Goal: Information Seeking & Learning: Learn about a topic

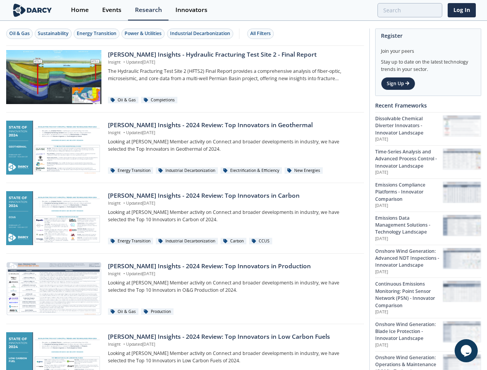
click at [20, 34] on div "Oil & Gas" at bounding box center [19, 33] width 20 height 7
click at [54, 34] on div "Sustainability" at bounding box center [53, 33] width 31 height 7
click at [97, 34] on div "Energy Transition" at bounding box center [97, 33] width 40 height 7
click at [144, 34] on div "Power & Utilities" at bounding box center [142, 33] width 37 height 7
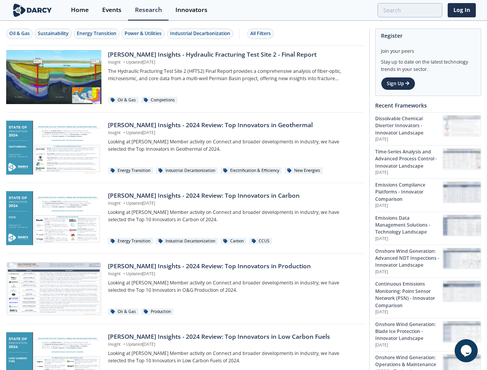
click at [201, 34] on div "Industrial Decarbonization" at bounding box center [200, 33] width 60 height 7
